Goal: Consume media (video, audio): Consume media (video, audio)

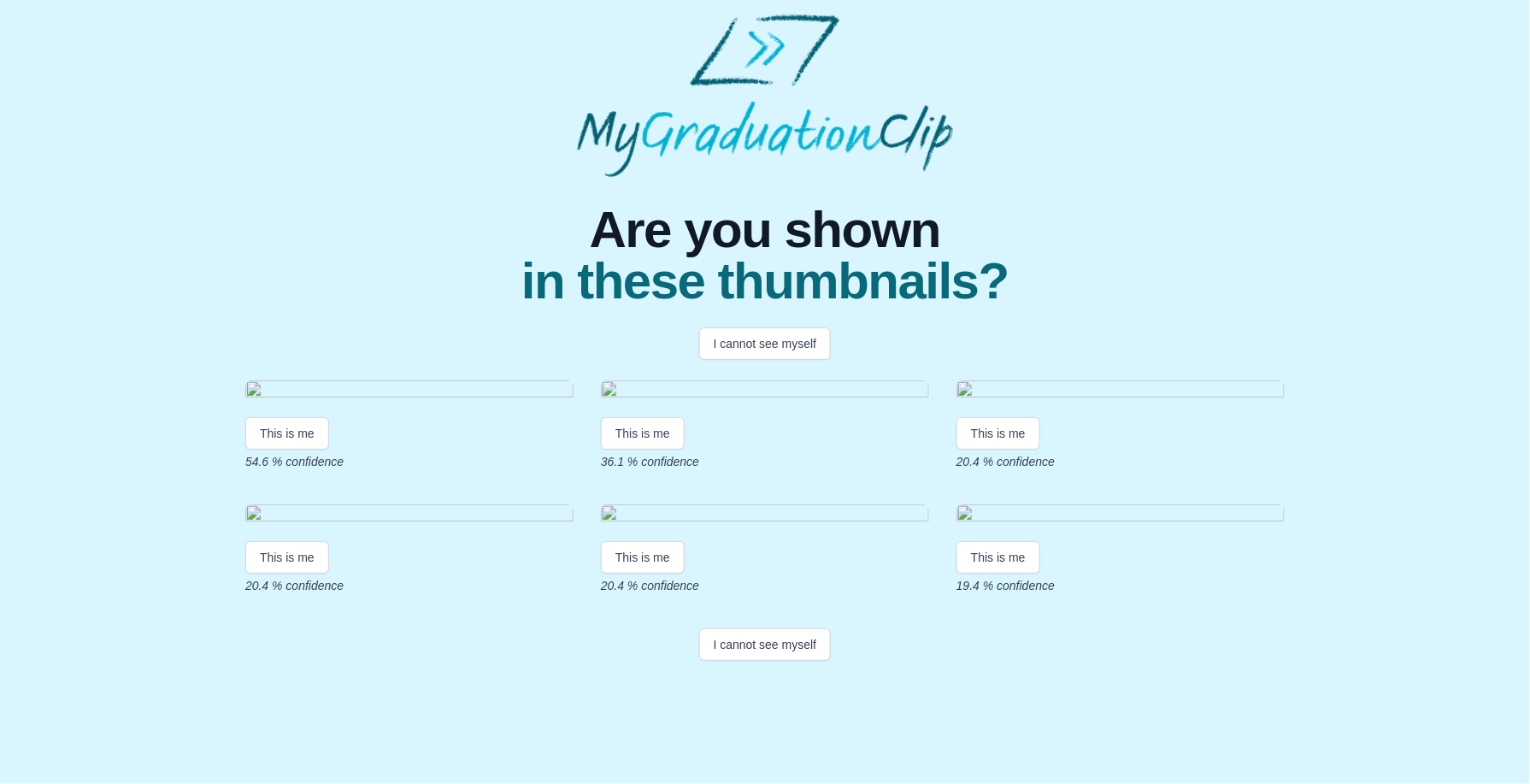
click at [464, 404] on img at bounding box center [410, 392] width 329 height 23
click at [288, 450] on button "This is me" at bounding box center [288, 433] width 84 height 32
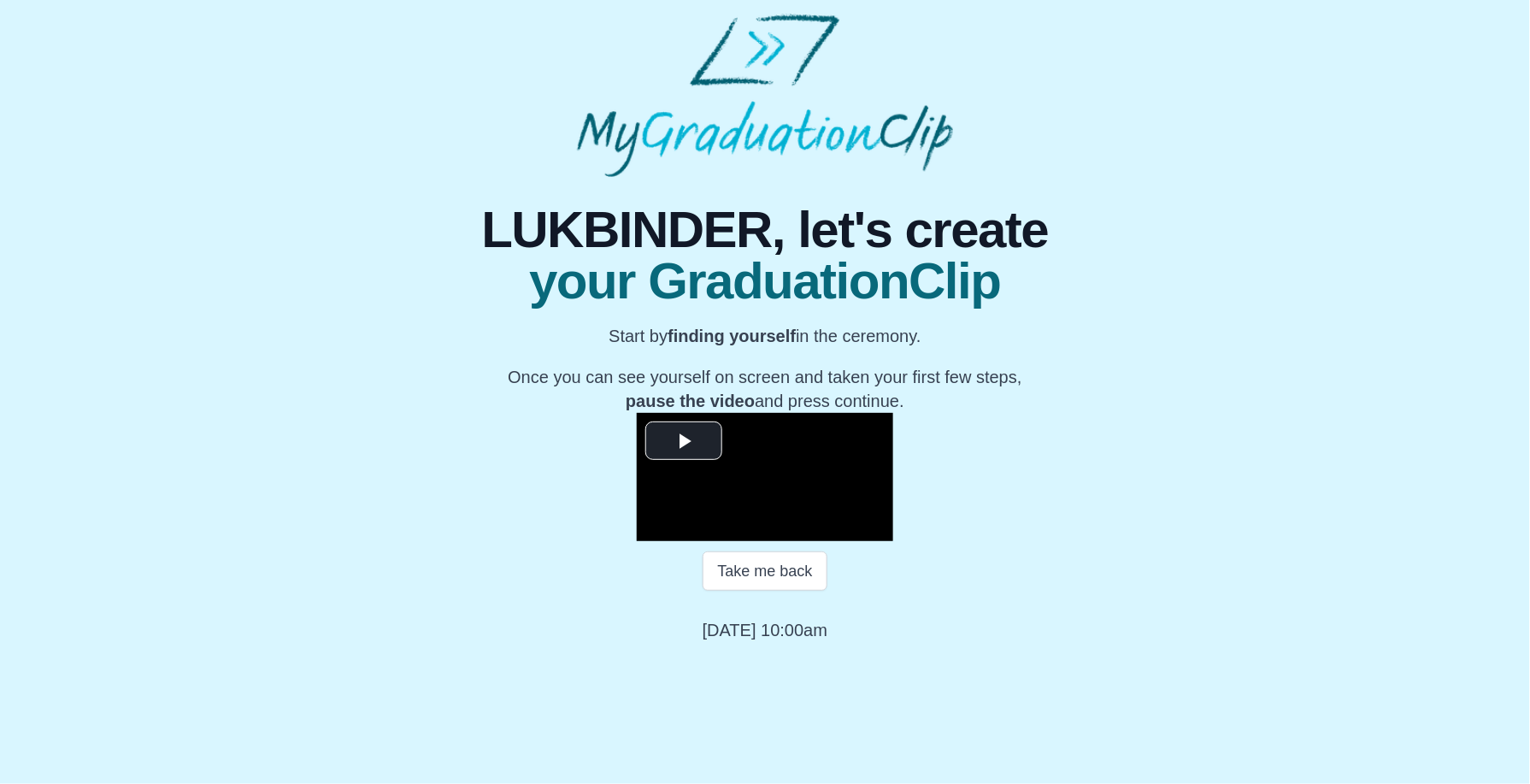
scroll to position [154, 0]
click at [684, 441] on span "Video Player" at bounding box center [684, 441] width 0 height 0
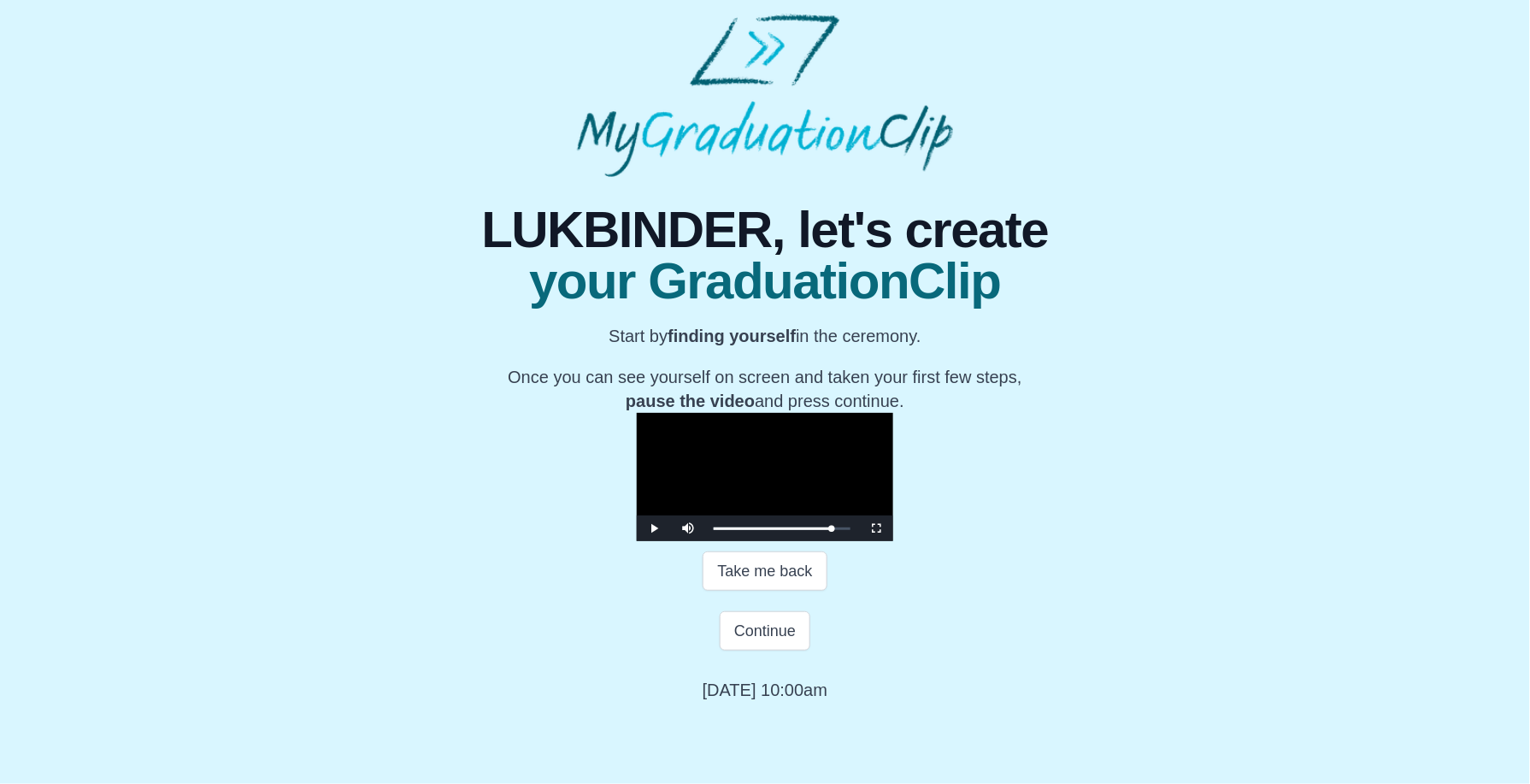
click at [637, 413] on video "Video Player" at bounding box center [765, 477] width 256 height 129
